Goal: Information Seeking & Learning: Learn about a topic

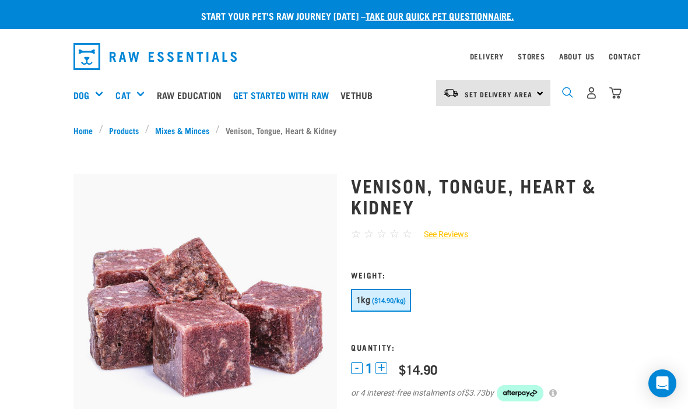
click at [566, 94] on img "dropdown navigation" at bounding box center [567, 92] width 11 height 11
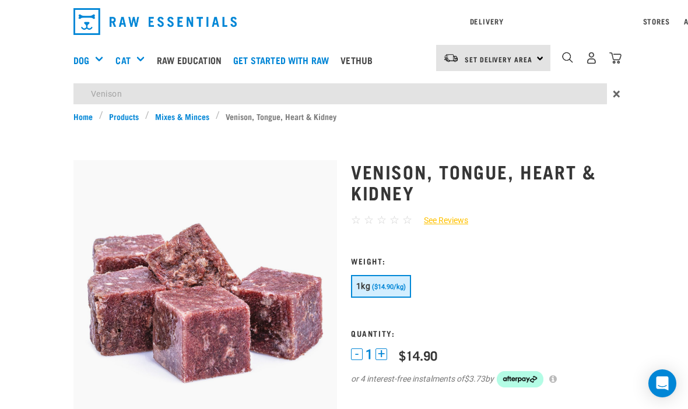
type input "Venison"
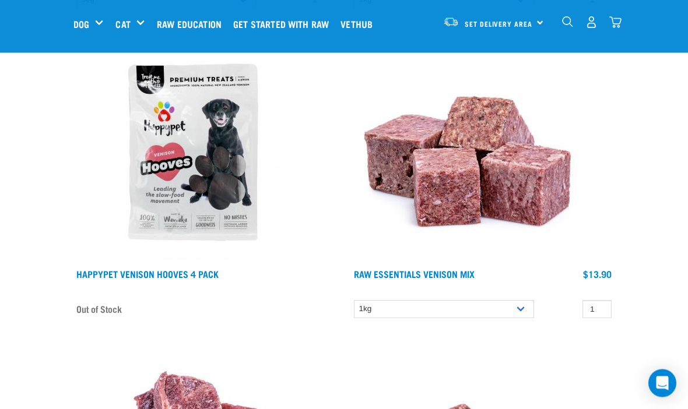
scroll to position [3241, 0]
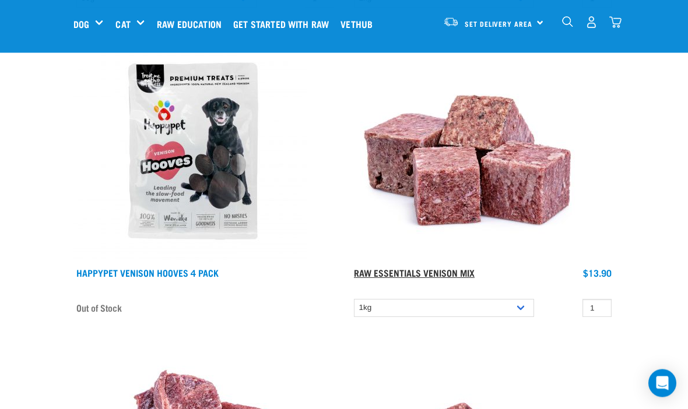
click at [449, 271] on link "Raw Essentials Venison Mix" at bounding box center [414, 272] width 121 height 5
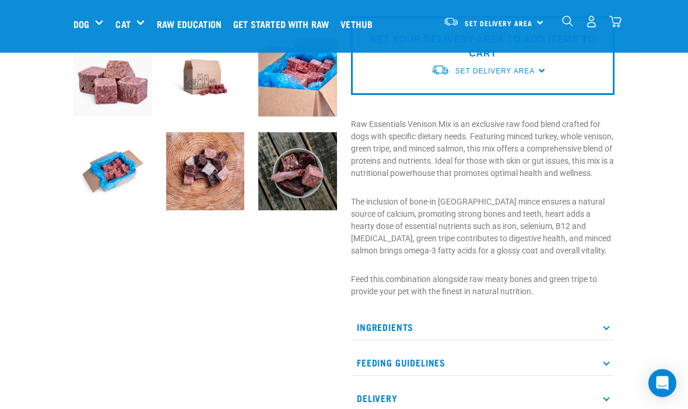
scroll to position [322, 0]
click at [606, 340] on p "Ingredients" at bounding box center [482, 327] width 263 height 26
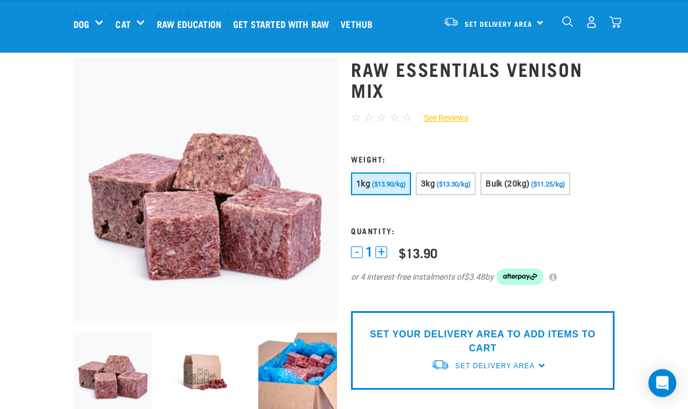
scroll to position [0, 0]
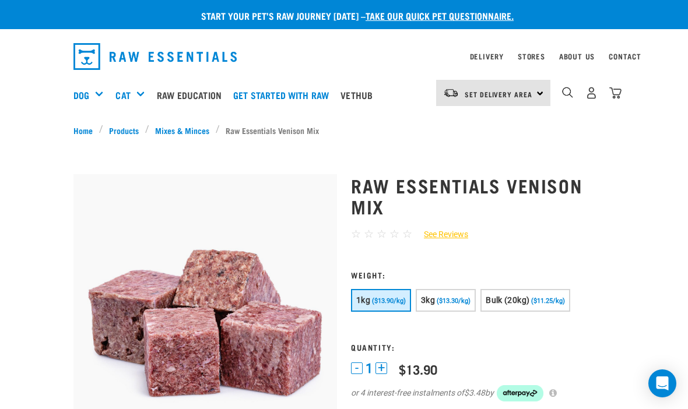
click at [138, 53] on img "dropdown navigation" at bounding box center [154, 56] width 163 height 27
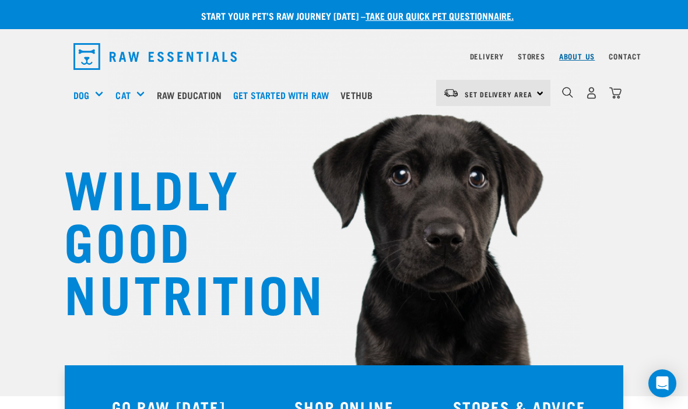
click at [578, 56] on link "About Us" at bounding box center [577, 56] width 36 height 4
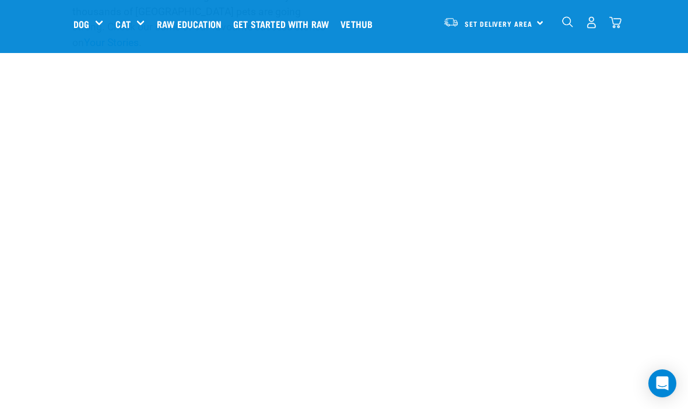
scroll to position [1278, 0]
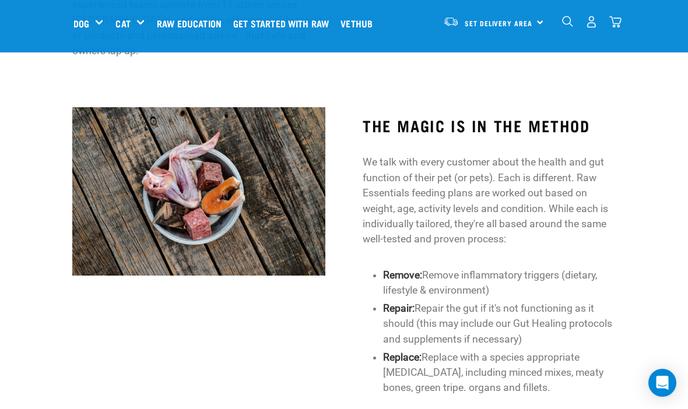
scroll to position [692, 0]
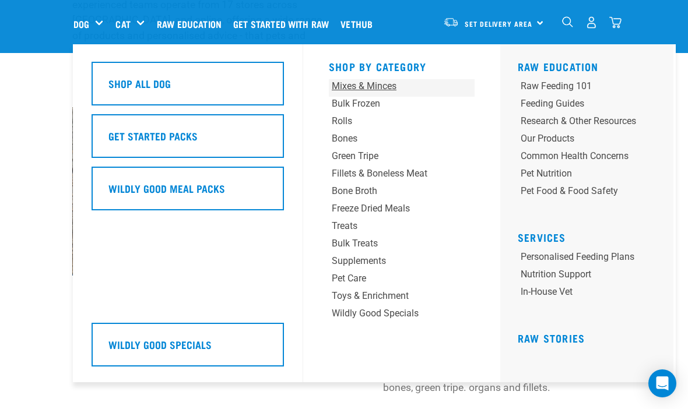
click at [343, 89] on div "Mixes & Minces" at bounding box center [389, 86] width 115 height 14
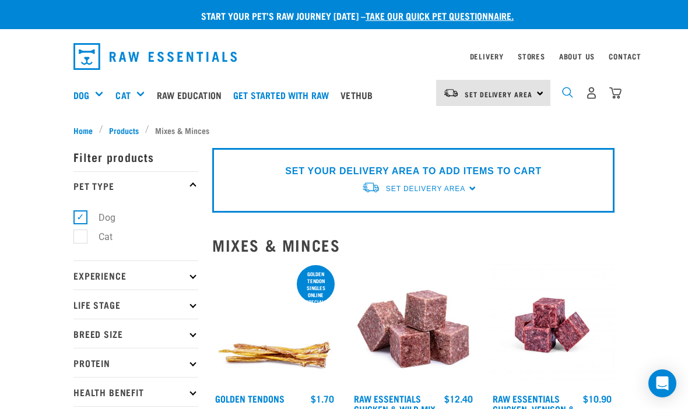
click at [568, 94] on img "dropdown navigation" at bounding box center [567, 92] width 11 height 11
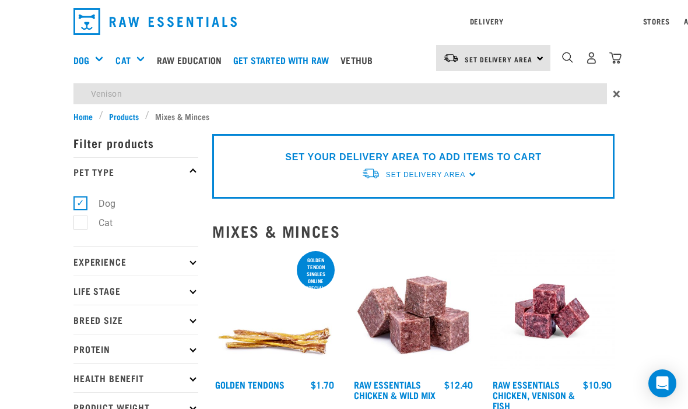
type input "Venison"
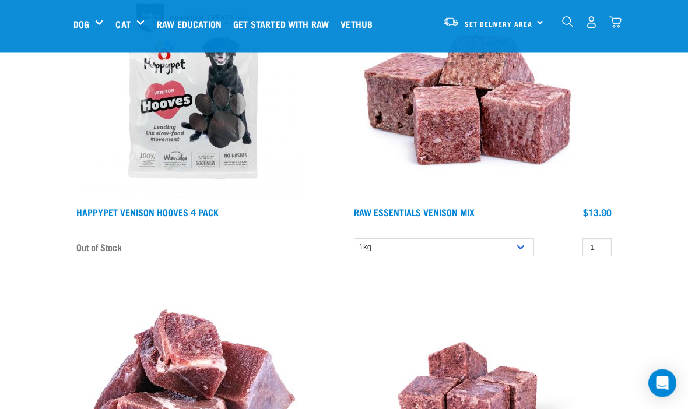
scroll to position [3302, 0]
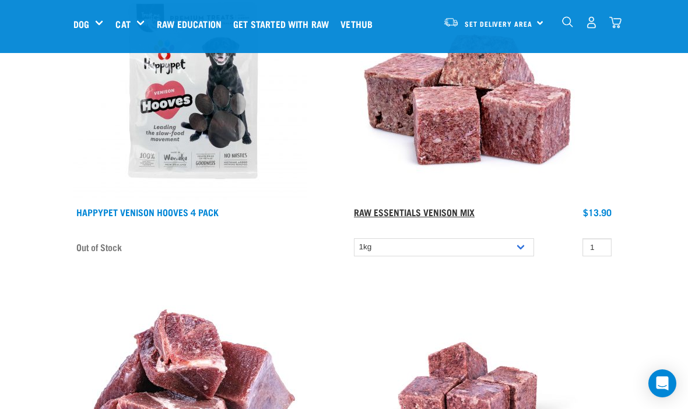
click at [447, 211] on link "Raw Essentials Venison Mix" at bounding box center [414, 211] width 121 height 5
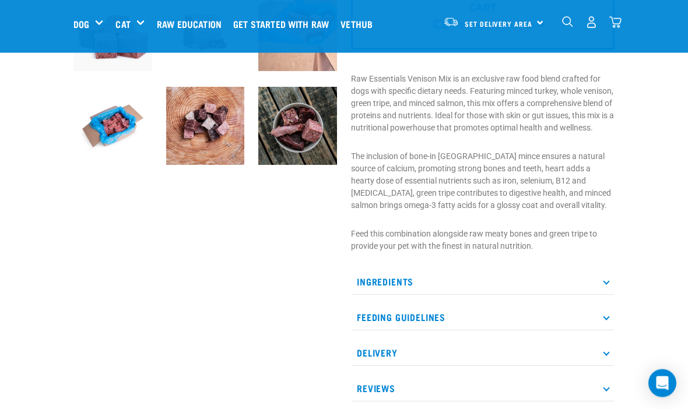
click at [609, 296] on p "Ingredients" at bounding box center [482, 282] width 263 height 26
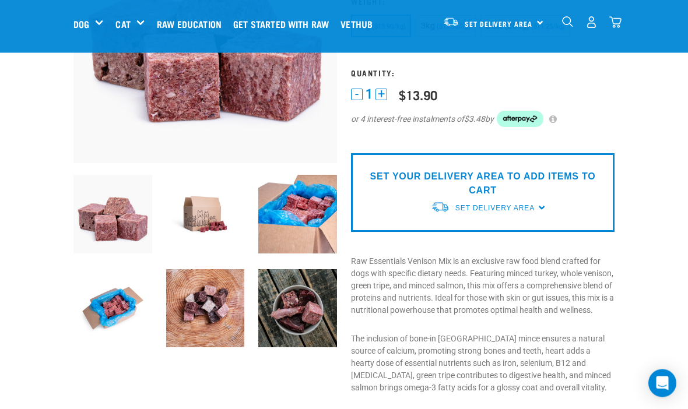
scroll to position [185, 0]
